Goal: Task Accomplishment & Management: Use online tool/utility

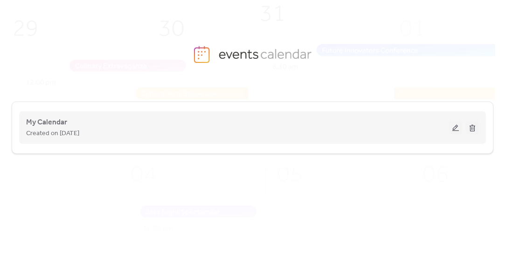
click at [457, 126] on button at bounding box center [455, 128] width 13 height 14
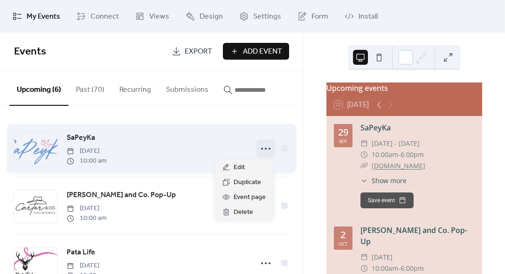
click at [268, 150] on icon at bounding box center [266, 148] width 15 height 15
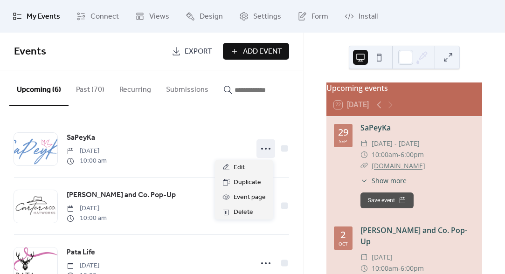
click at [236, 56] on button "Add Event" at bounding box center [256, 51] width 66 height 17
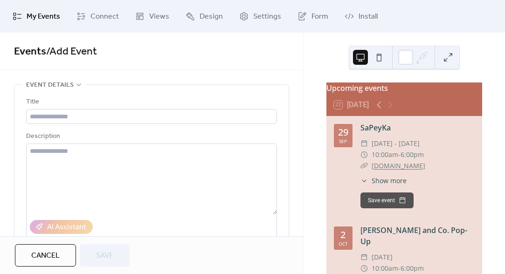
click at [37, 256] on span "Cancel" at bounding box center [45, 256] width 28 height 11
